Goal: Complete application form

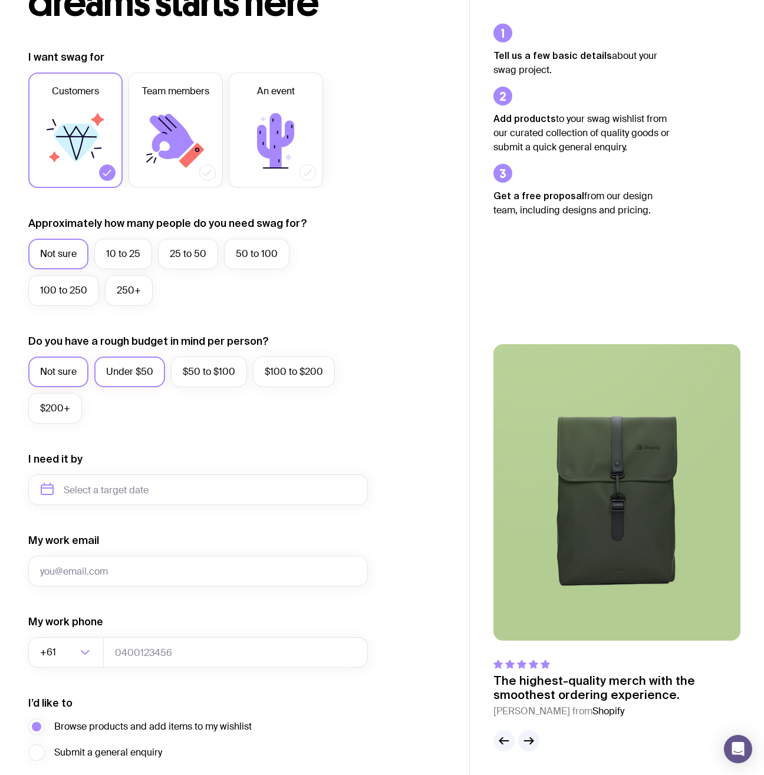
scroll to position [131, 0]
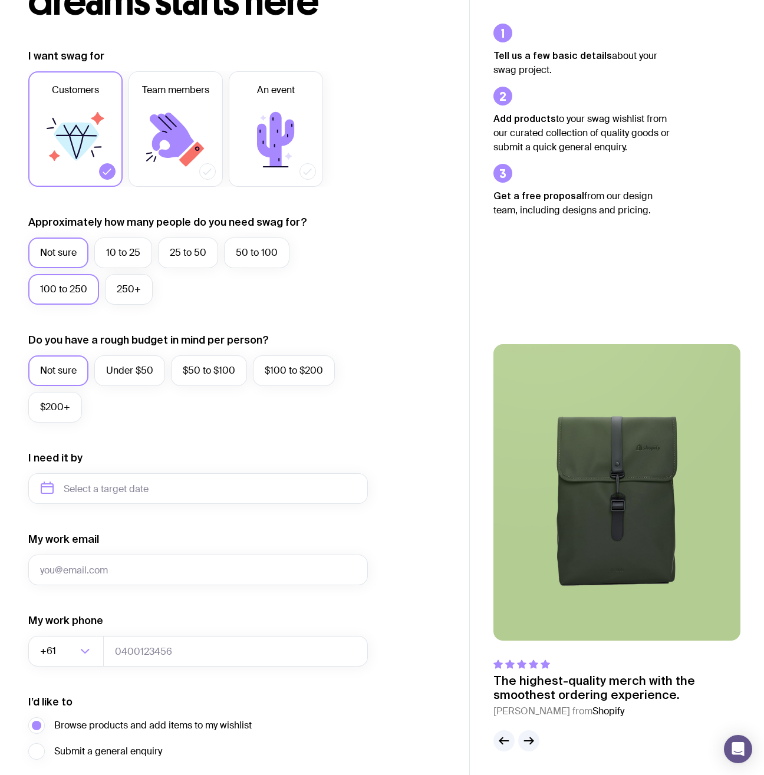
click at [78, 294] on label "100 to 250" at bounding box center [63, 289] width 71 height 31
click at [0, 0] on input "100 to 250" at bounding box center [0, 0] width 0 height 0
click at [123, 368] on label "Under $50" at bounding box center [129, 370] width 71 height 31
click at [0, 0] on input "Under $50" at bounding box center [0, 0] width 0 height 0
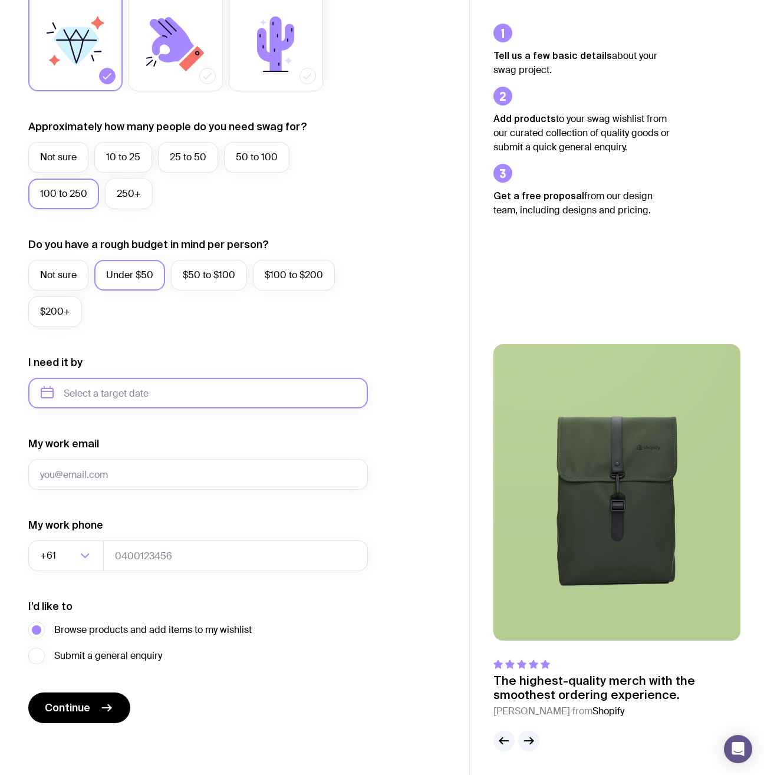
click at [120, 395] on input "text" at bounding box center [197, 393] width 339 height 31
click at [64, 536] on button "Oct" at bounding box center [55, 538] width 43 height 24
type input "October 2025"
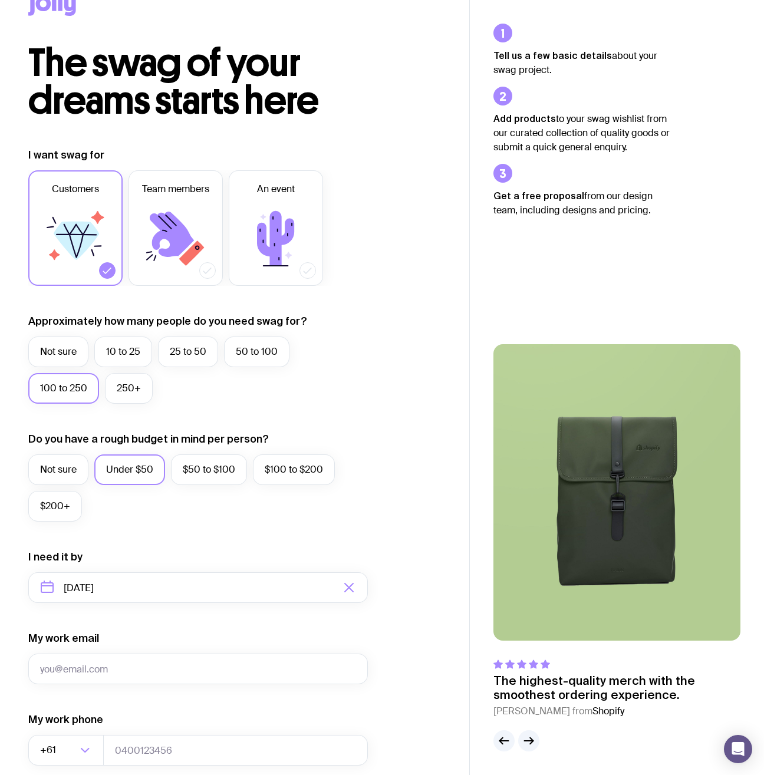
scroll to position [0, 0]
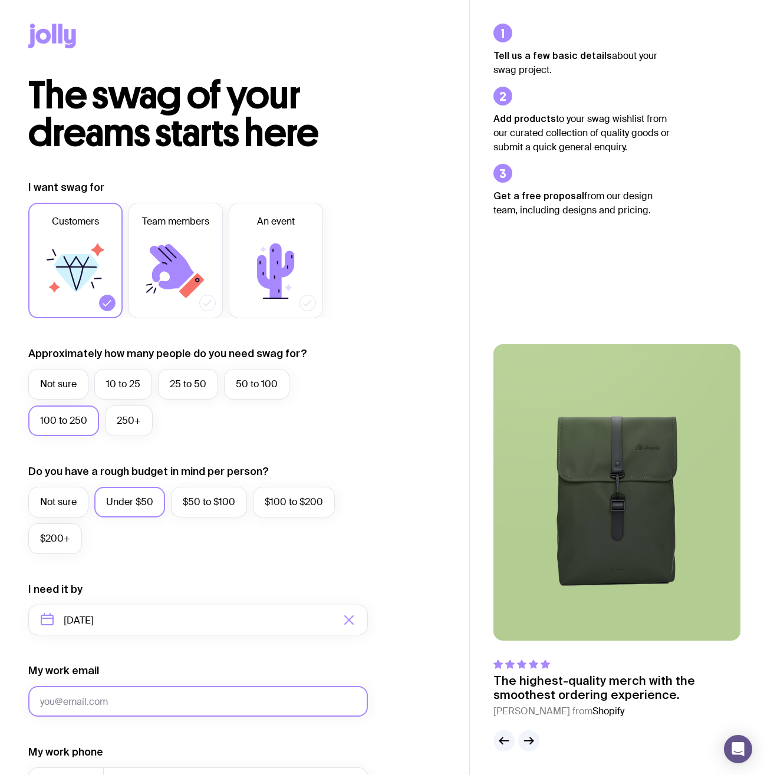
click at [157, 702] on input "My work email" at bounding box center [197, 701] width 339 height 31
type input "floura.lesmana@konghq.com"
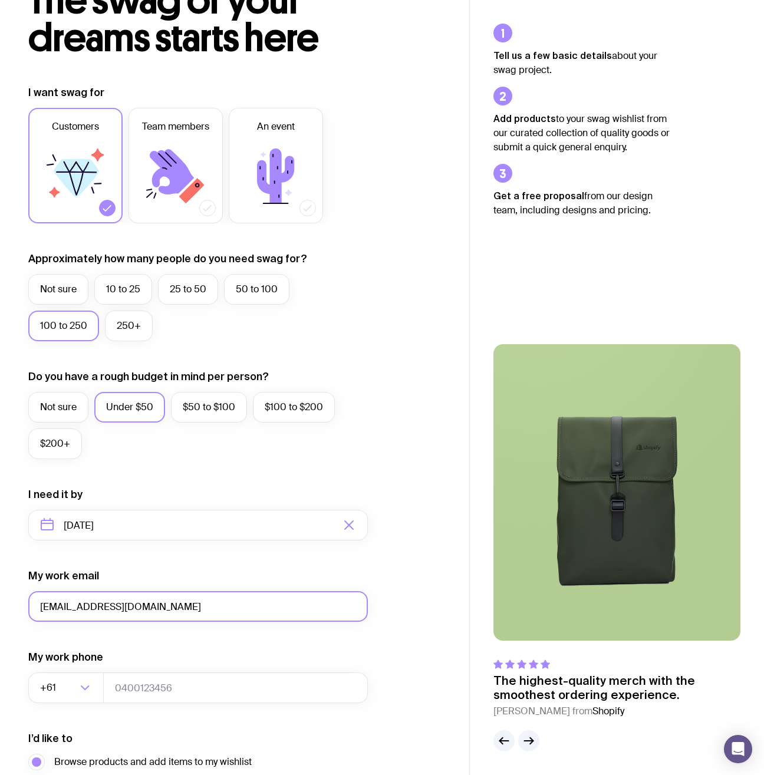
scroll to position [227, 0]
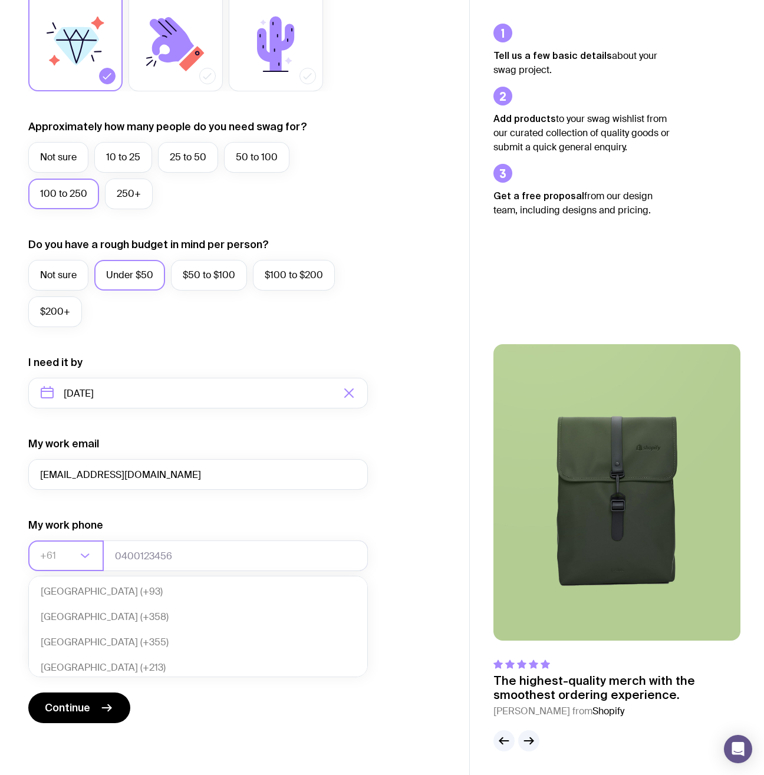
click at [94, 556] on div "Loading..." at bounding box center [91, 555] width 26 height 31
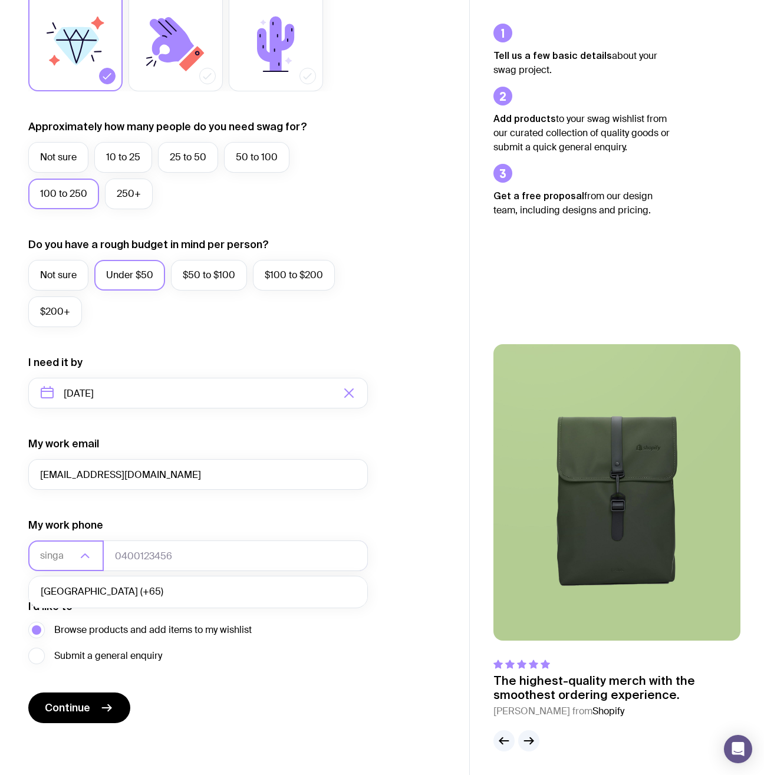
click at [100, 589] on li "Singapore (+65)" at bounding box center [198, 591] width 338 height 25
type input "singa"
click at [138, 556] on input "tel" at bounding box center [235, 555] width 265 height 31
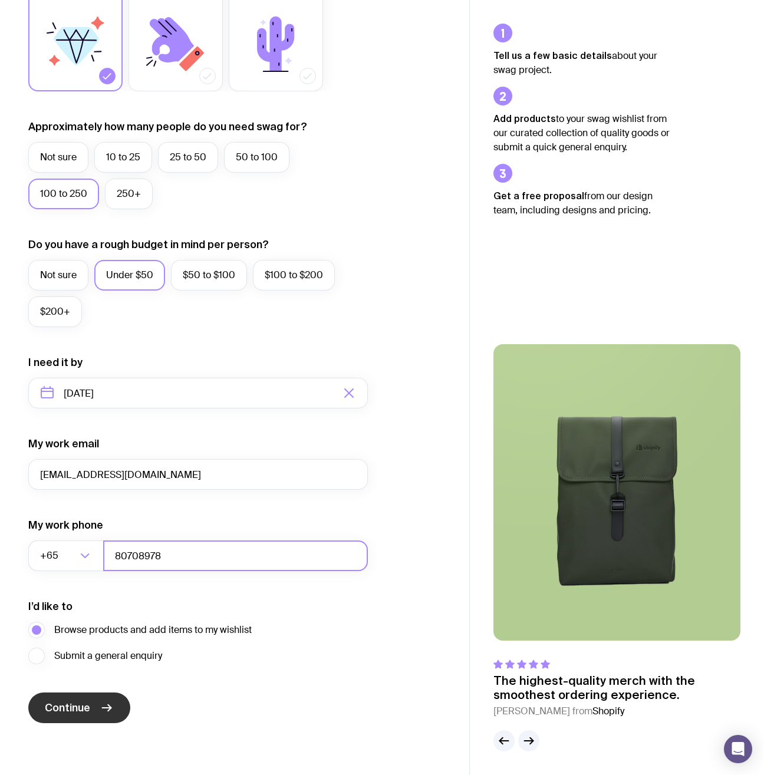
type input "80708978"
click at [117, 704] on button "Continue" at bounding box center [79, 707] width 102 height 31
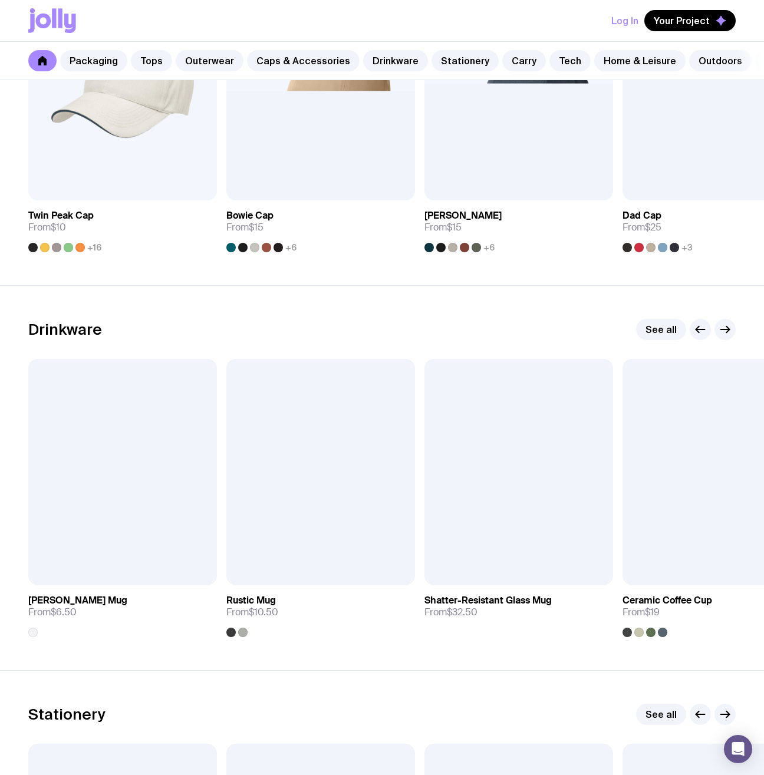
scroll to position [1687, 0]
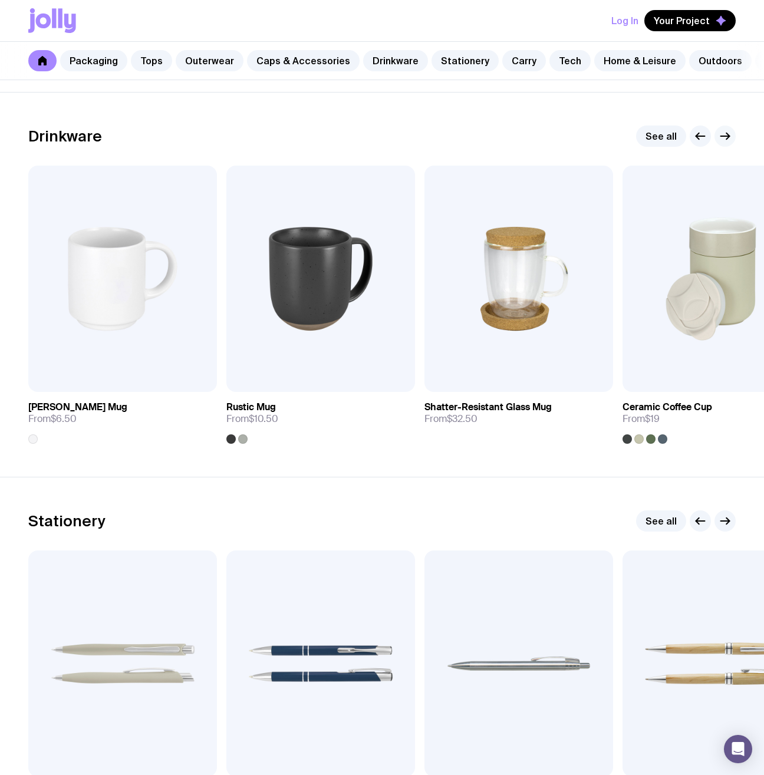
click at [729, 143] on icon "button" at bounding box center [725, 136] width 14 height 14
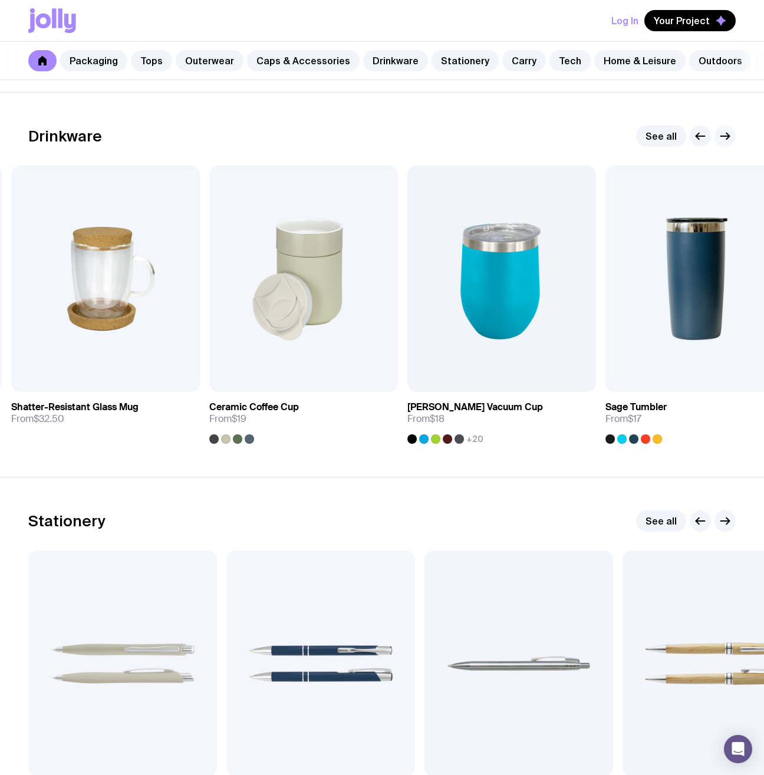
click at [729, 143] on icon "button" at bounding box center [725, 136] width 14 height 14
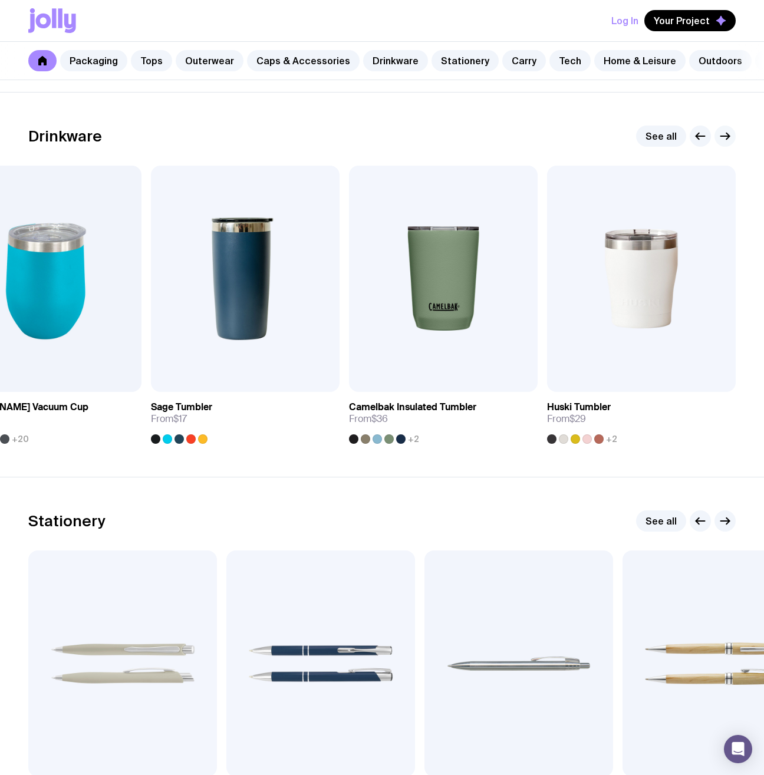
click at [729, 143] on icon "button" at bounding box center [725, 136] width 14 height 14
click at [654, 143] on link "See all" at bounding box center [661, 135] width 50 height 21
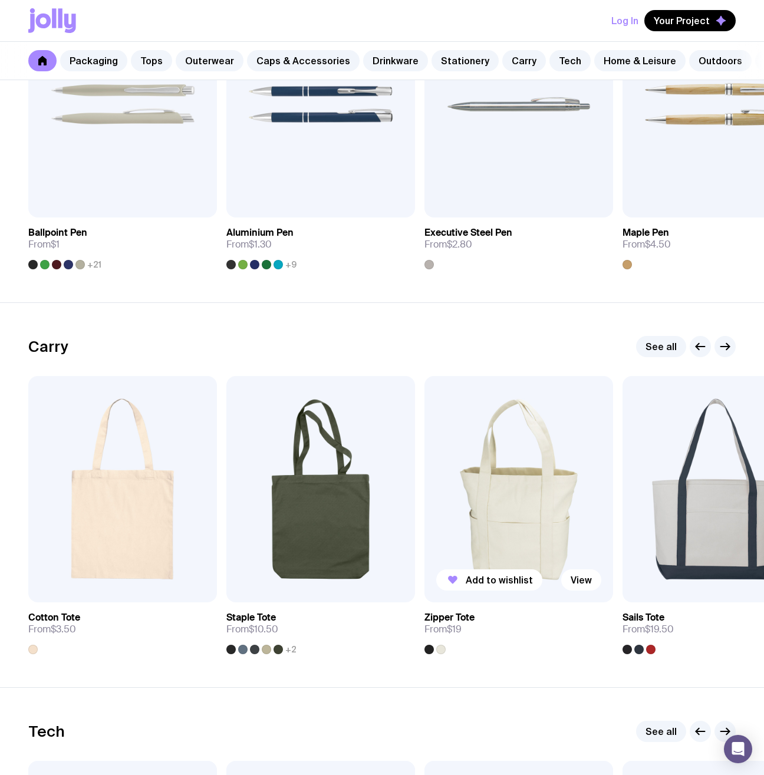
scroll to position [2483, 0]
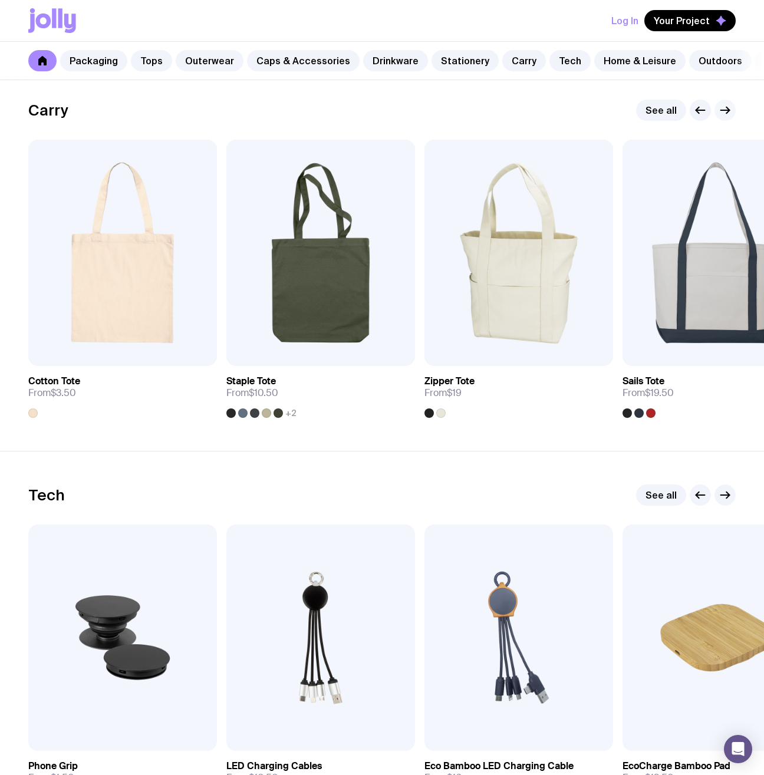
click at [732, 118] on button "button" at bounding box center [724, 110] width 21 height 21
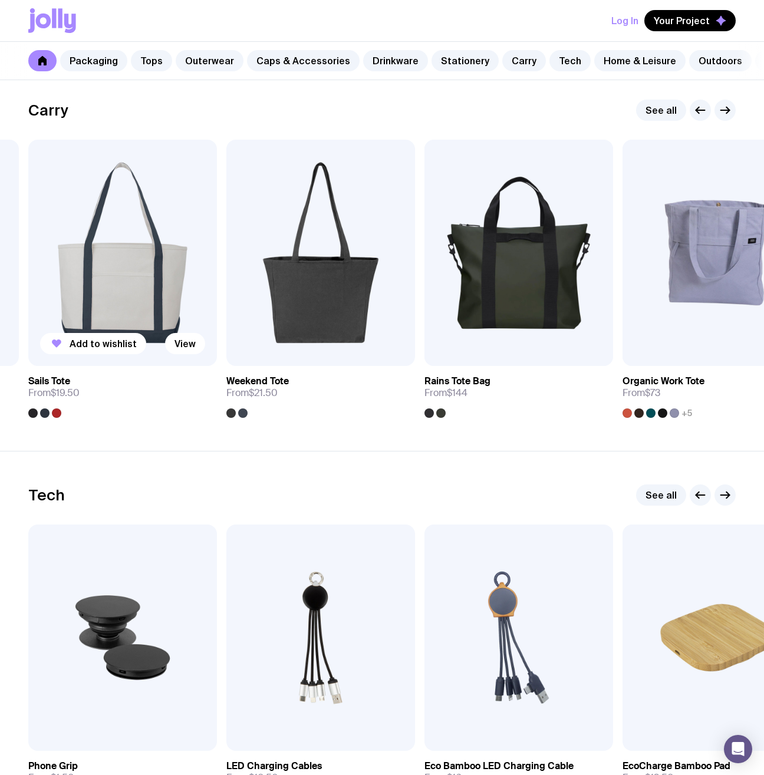
click at [111, 269] on img at bounding box center [122, 253] width 189 height 226
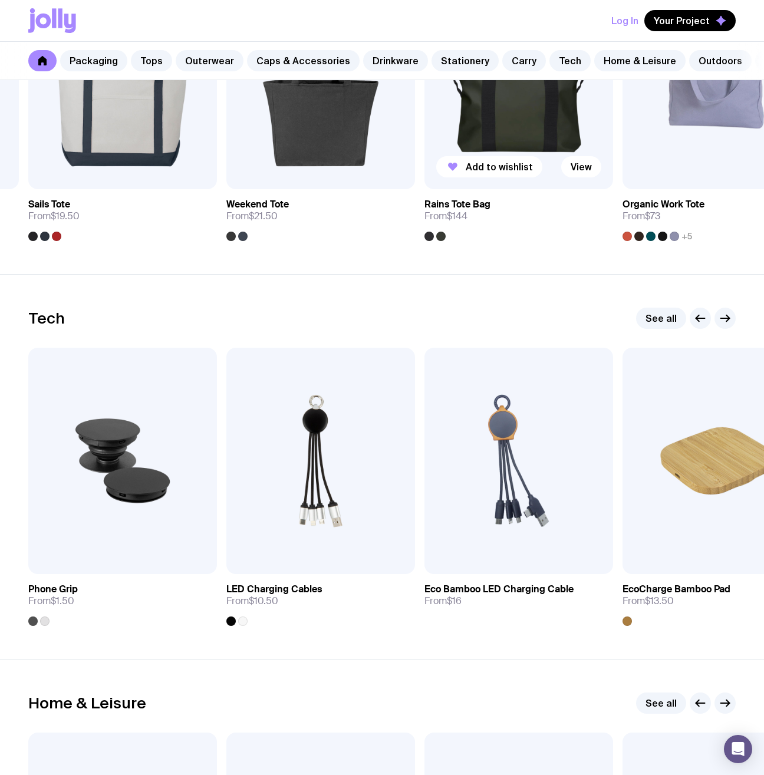
scroll to position [2660, 0]
click at [672, 326] on link "See all" at bounding box center [661, 317] width 50 height 21
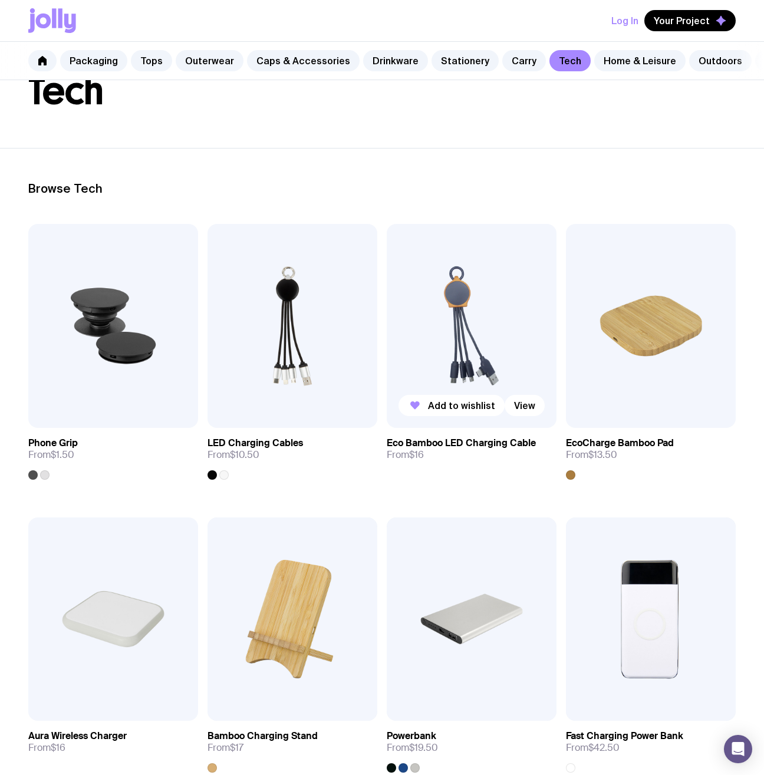
scroll to position [95, 0]
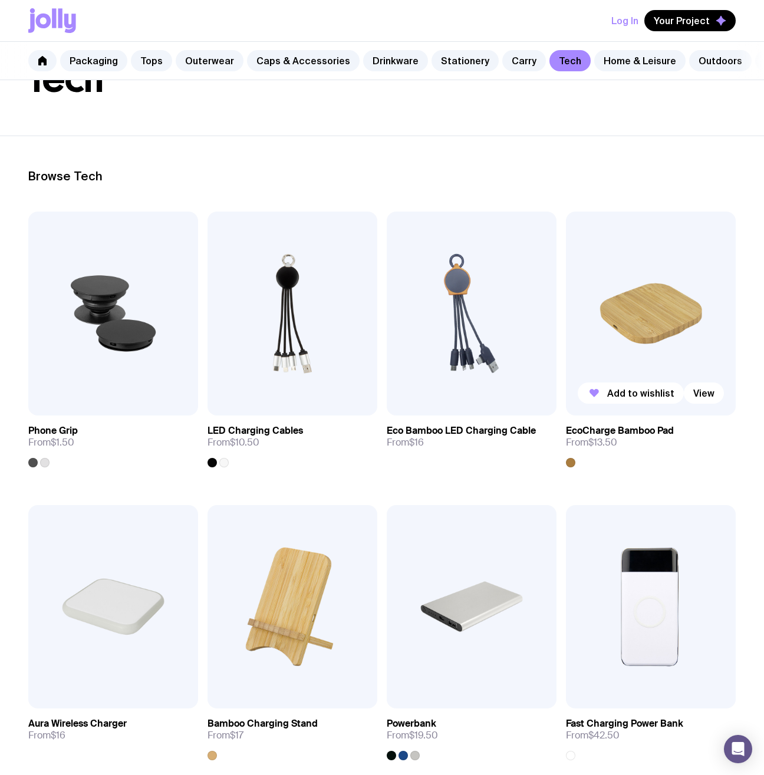
click at [641, 318] on img at bounding box center [651, 314] width 170 height 204
click at [474, 303] on img at bounding box center [471, 314] width 170 height 204
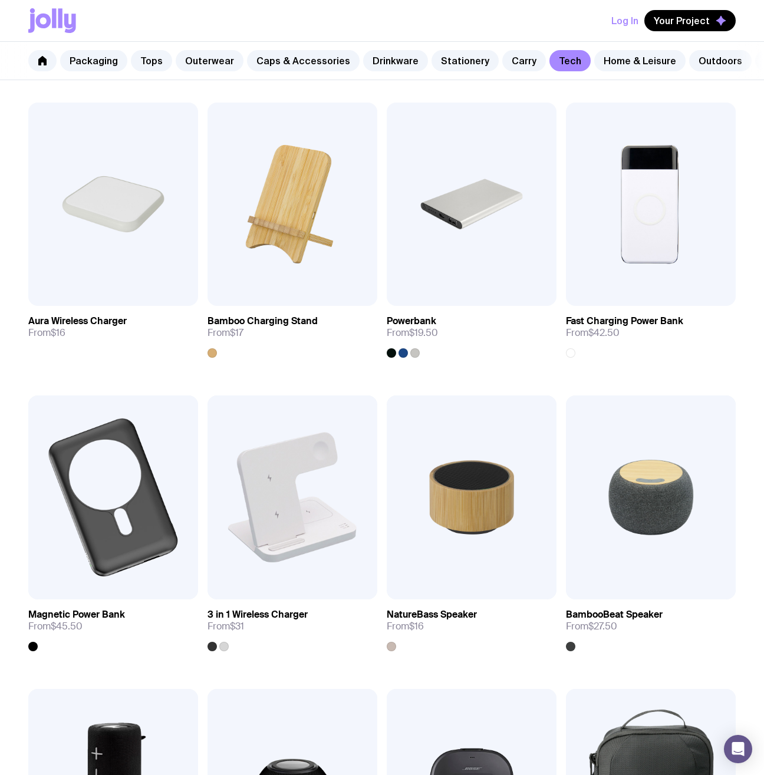
scroll to position [0, 0]
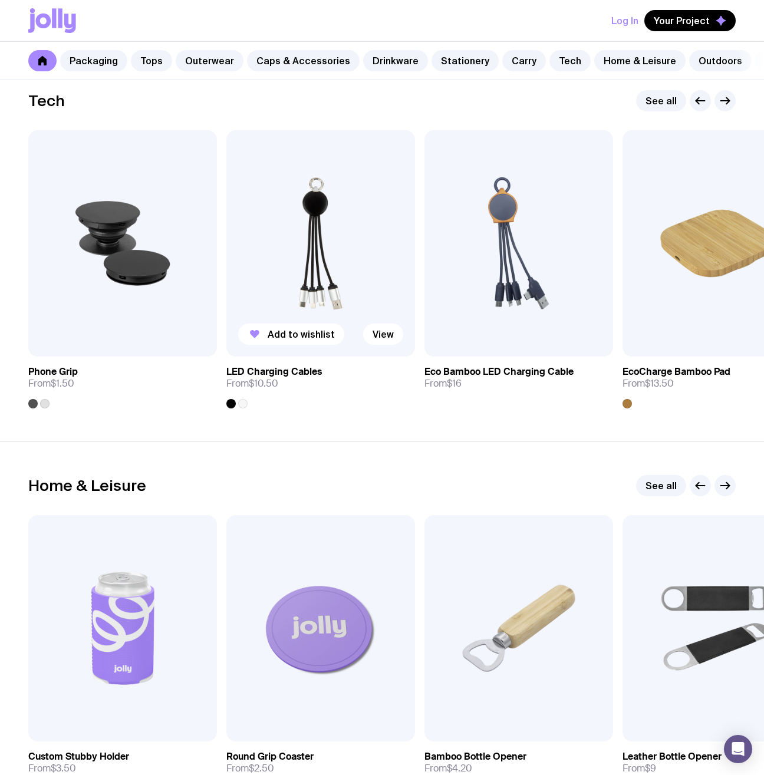
scroll to position [3009, 0]
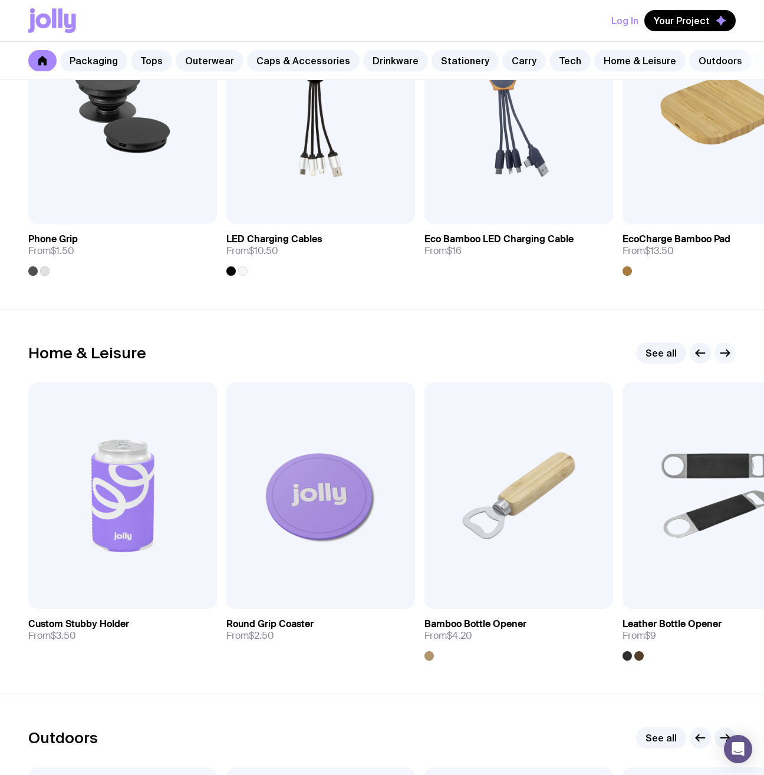
click at [732, 358] on button "button" at bounding box center [724, 352] width 21 height 21
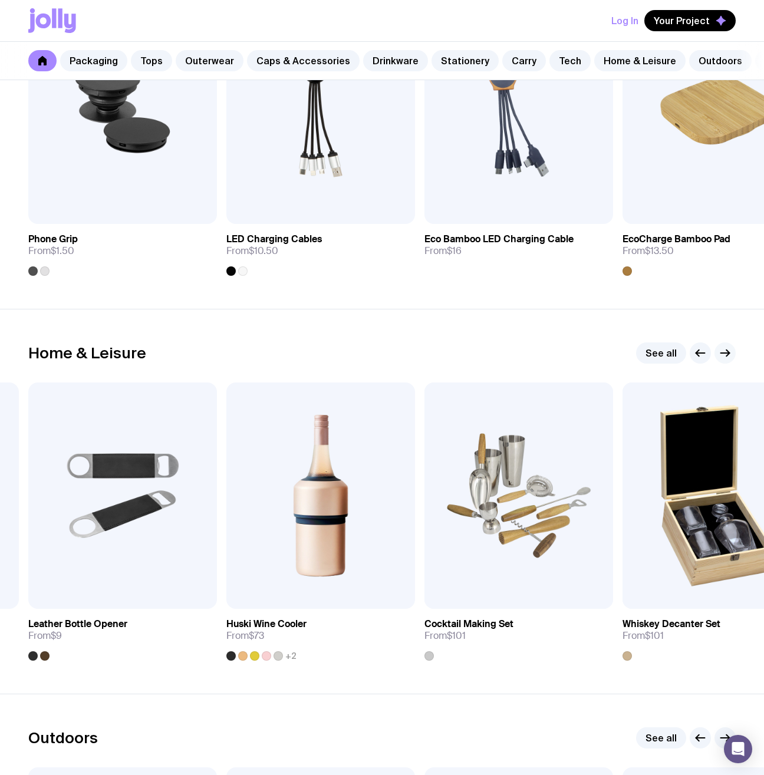
click at [732, 358] on button "button" at bounding box center [724, 352] width 21 height 21
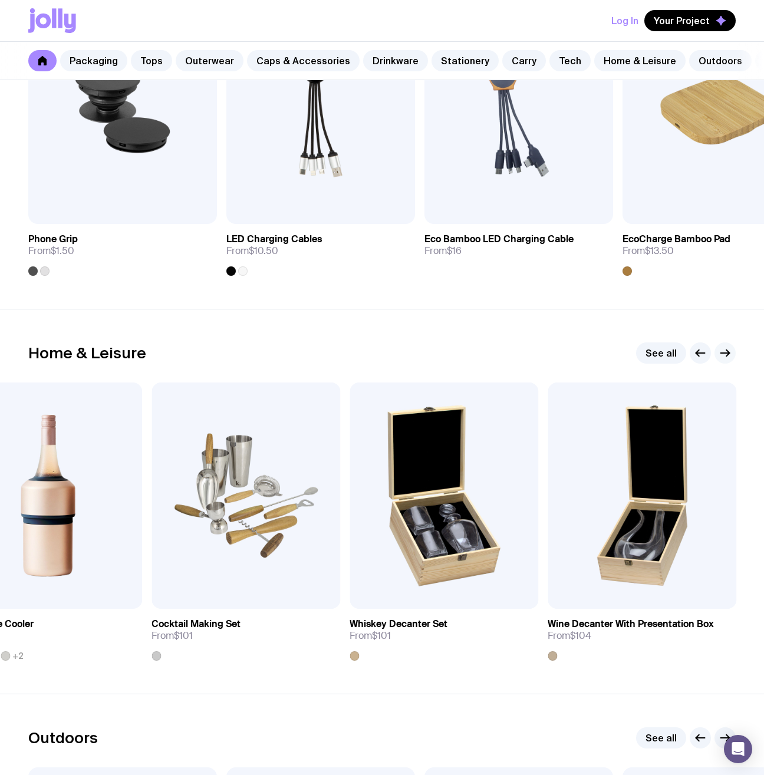
click at [732, 358] on button "button" at bounding box center [724, 352] width 21 height 21
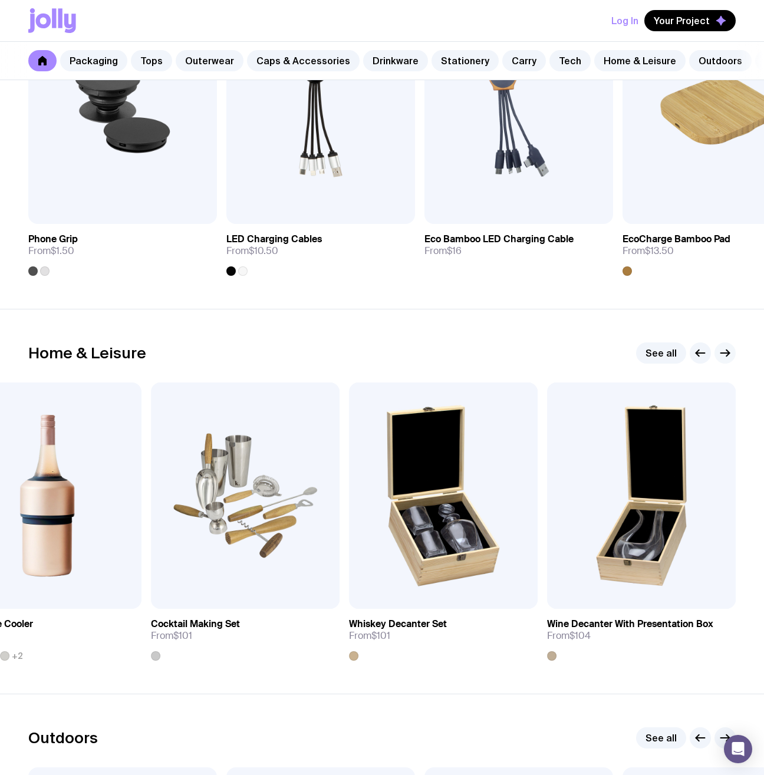
click at [732, 358] on button "button" at bounding box center [724, 352] width 21 height 21
click at [669, 356] on link "See all" at bounding box center [661, 352] width 50 height 21
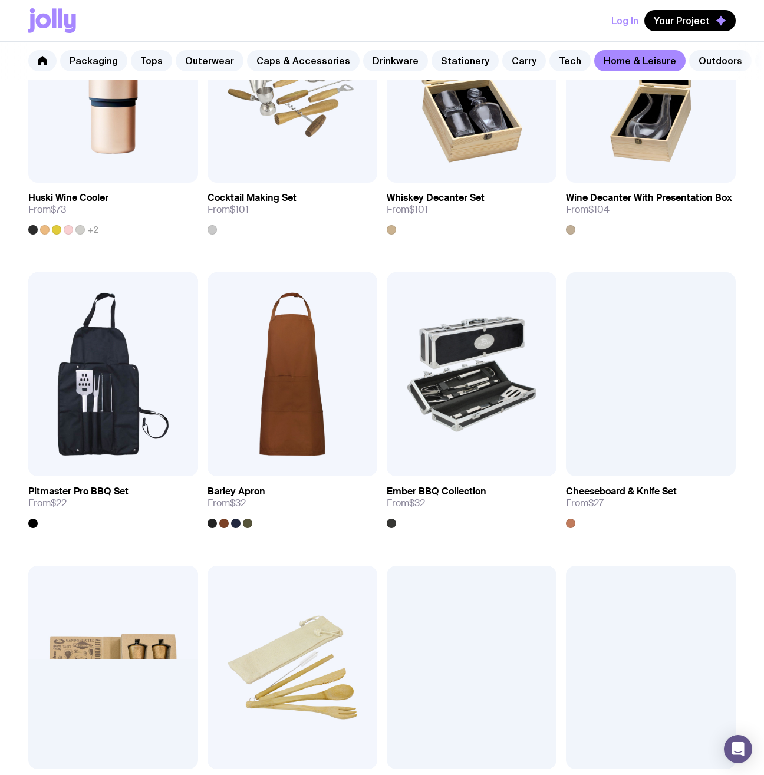
scroll to position [168, 0]
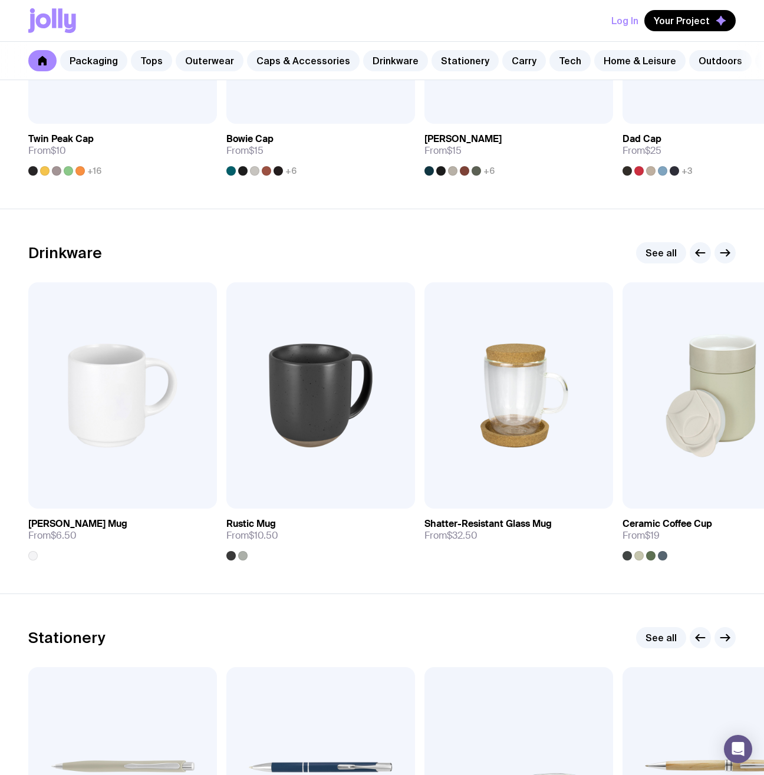
scroll to position [1125, 0]
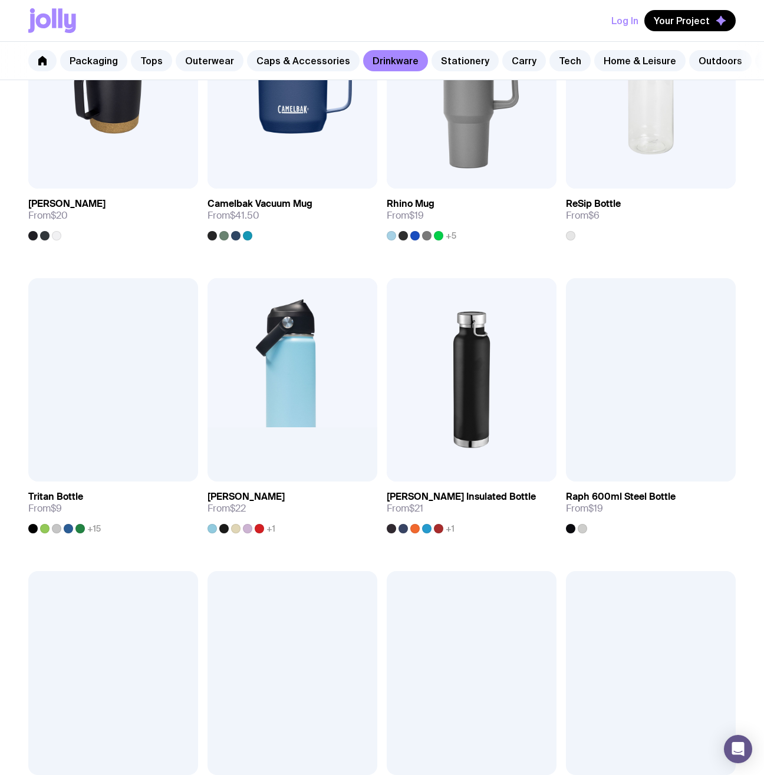
scroll to position [1332, 0]
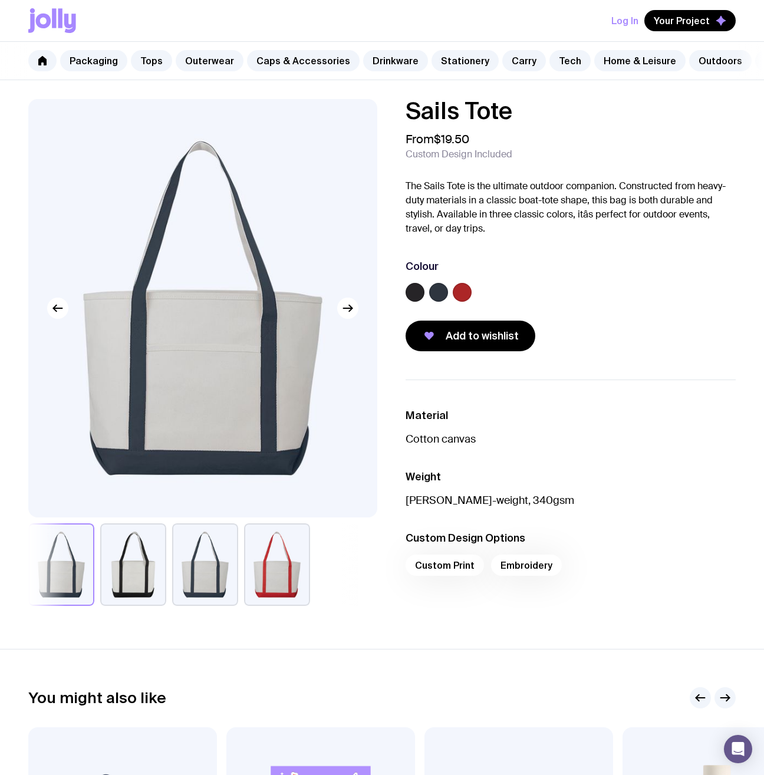
click at [108, 581] on button "button" at bounding box center [133, 564] width 66 height 82
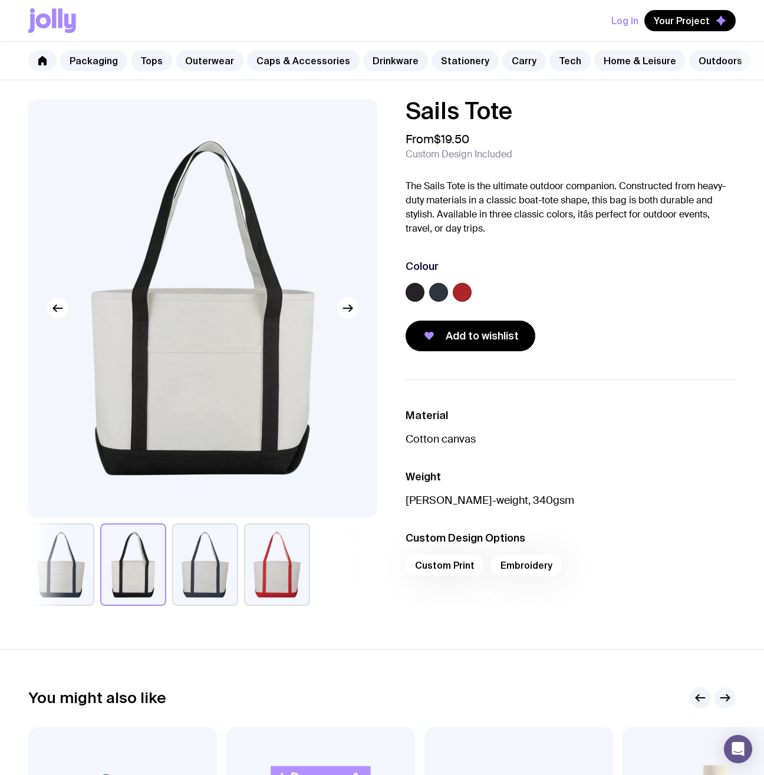
click at [173, 581] on button "button" at bounding box center [205, 564] width 66 height 82
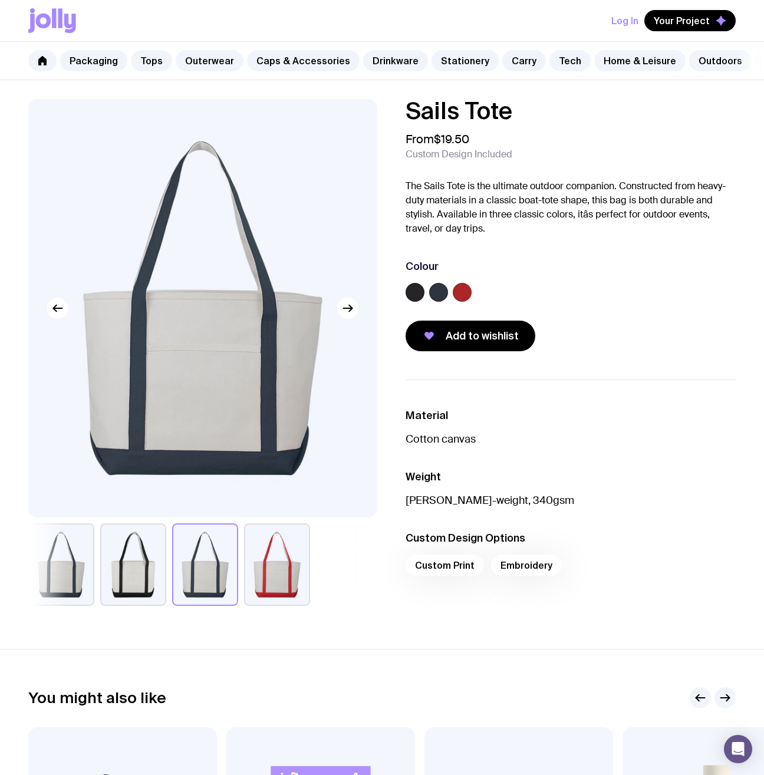
click at [210, 572] on button "button" at bounding box center [205, 564] width 66 height 82
click at [253, 571] on button "button" at bounding box center [277, 564] width 66 height 82
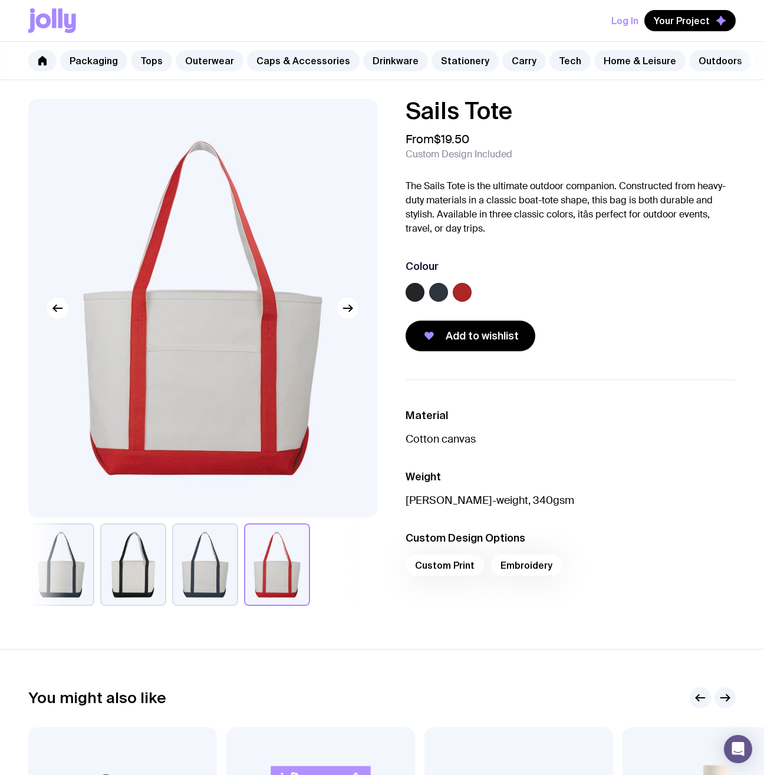
click at [226, 588] on button "button" at bounding box center [205, 564] width 66 height 82
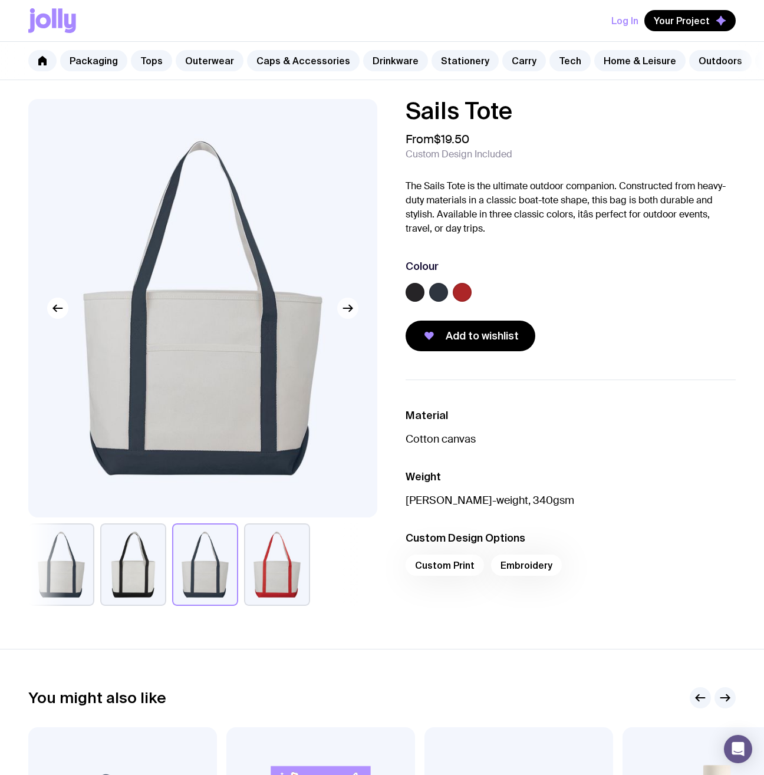
click at [350, 312] on icon "button" at bounding box center [350, 308] width 3 height 6
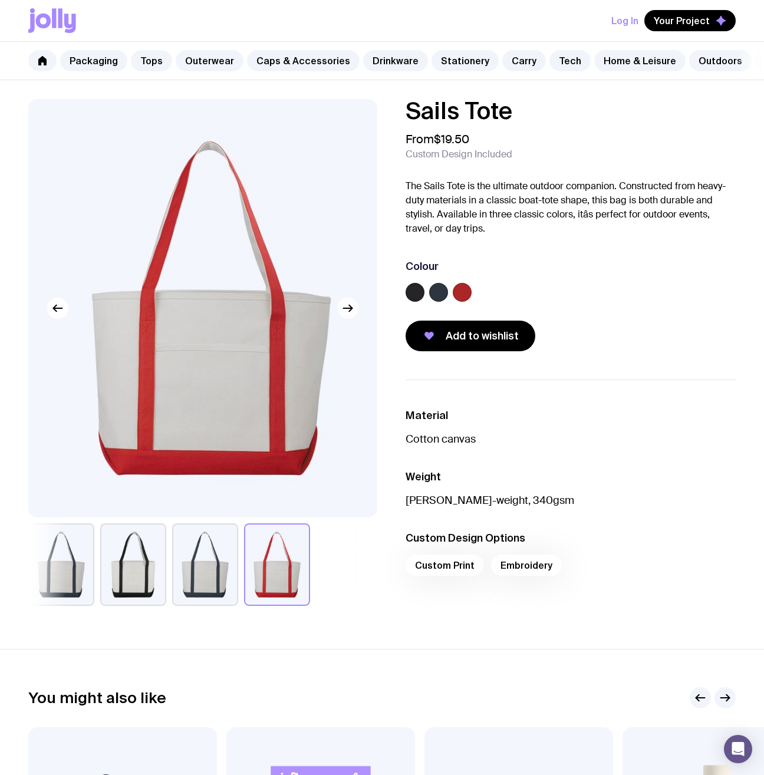
click at [350, 312] on icon "button" at bounding box center [350, 308] width 3 height 6
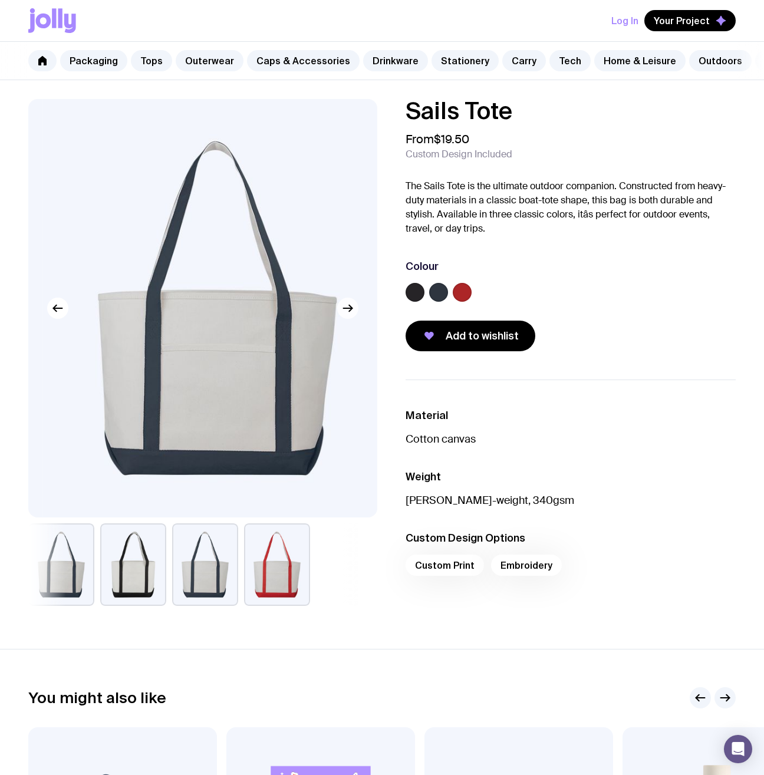
click at [350, 312] on icon "button" at bounding box center [350, 308] width 3 height 6
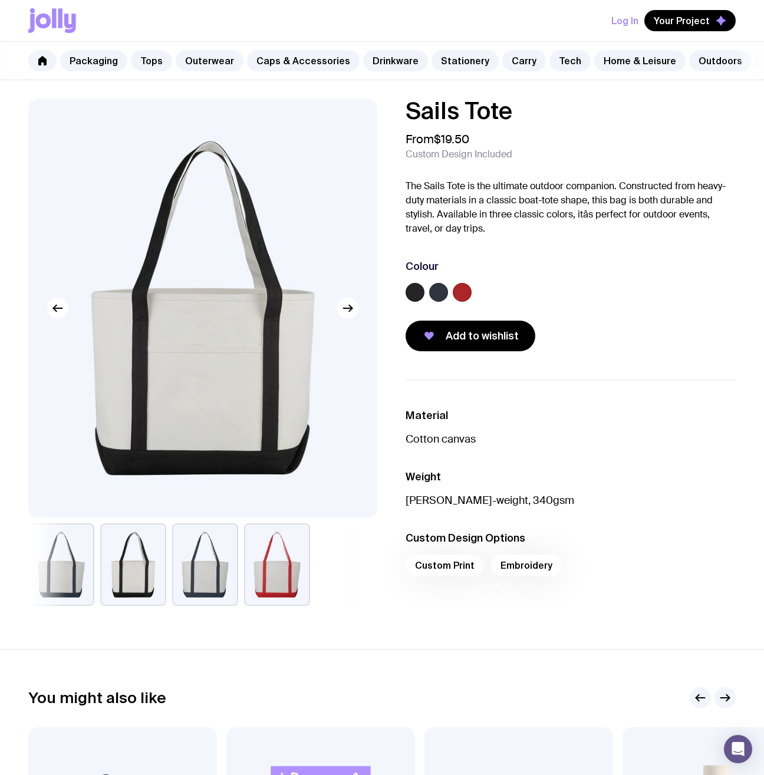
click at [457, 574] on div "Custom Print Embroidery" at bounding box center [570, 568] width 330 height 28
click at [452, 570] on div "Custom Print Embroidery" at bounding box center [570, 568] width 330 height 28
click at [448, 572] on div "Custom Print Embroidery" at bounding box center [570, 568] width 330 height 28
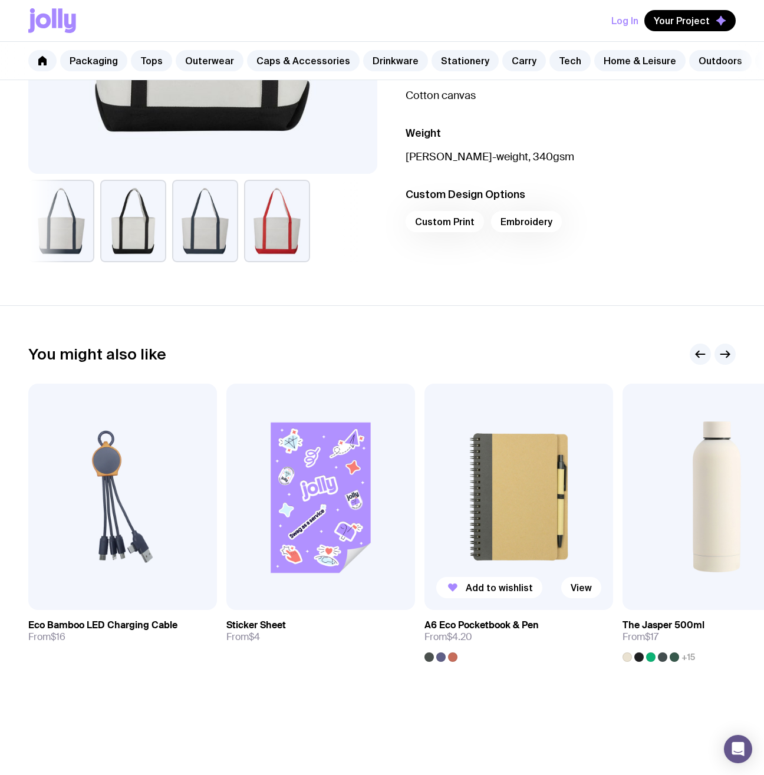
scroll to position [346, 0]
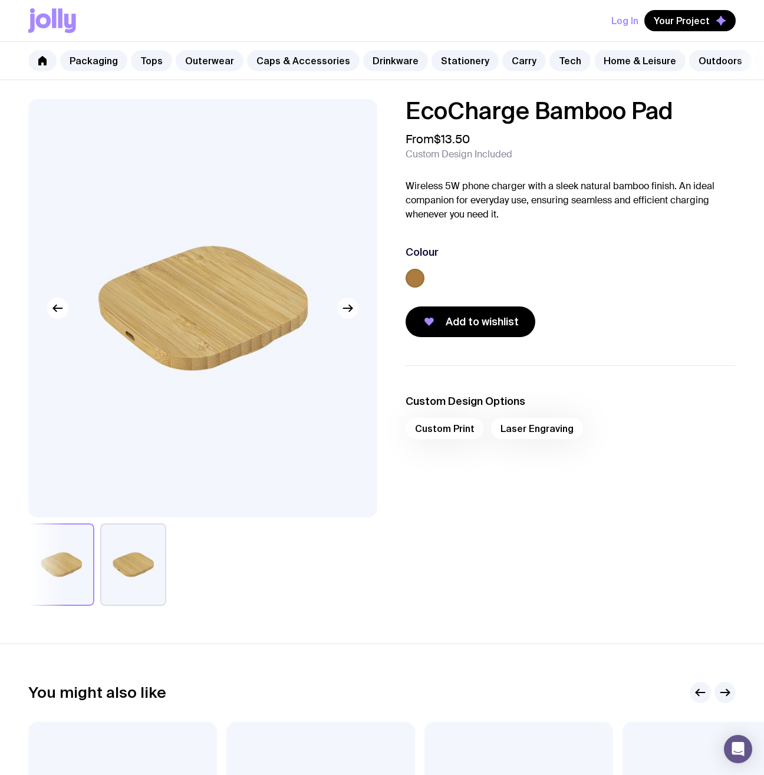
click at [348, 313] on icon "button" at bounding box center [348, 308] width 14 height 14
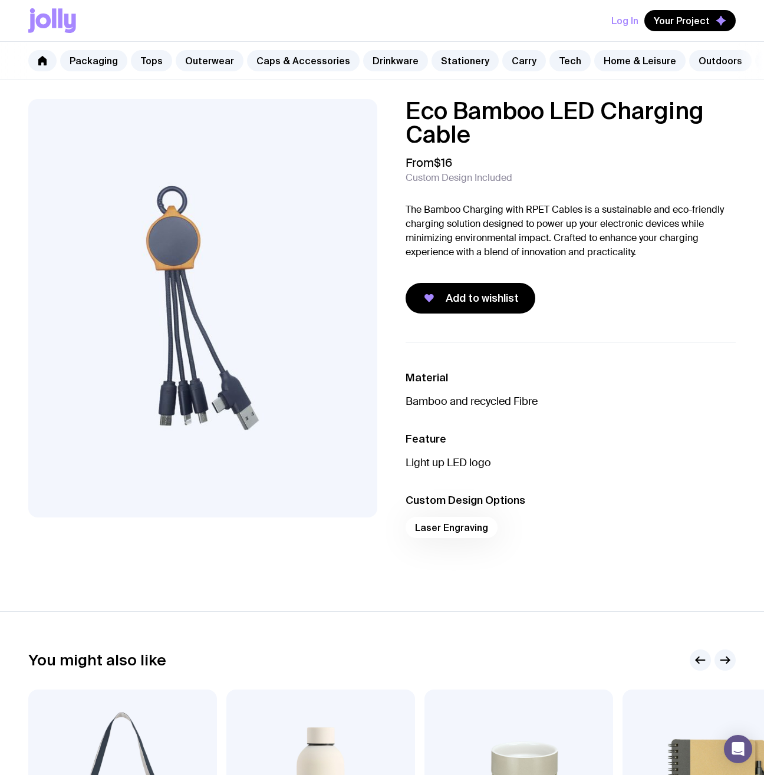
click at [308, 296] on img at bounding box center [202, 308] width 349 height 418
click at [337, 272] on img at bounding box center [202, 308] width 349 height 418
click at [338, 271] on img at bounding box center [202, 308] width 349 height 418
